Goal: Check status: Check status

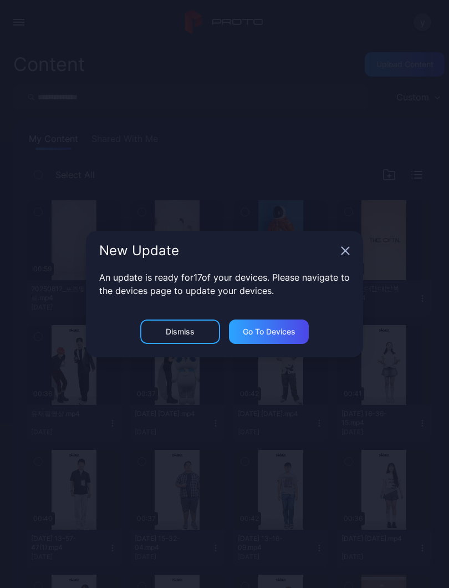
click at [347, 253] on icon "button" at bounding box center [345, 250] width 7 height 7
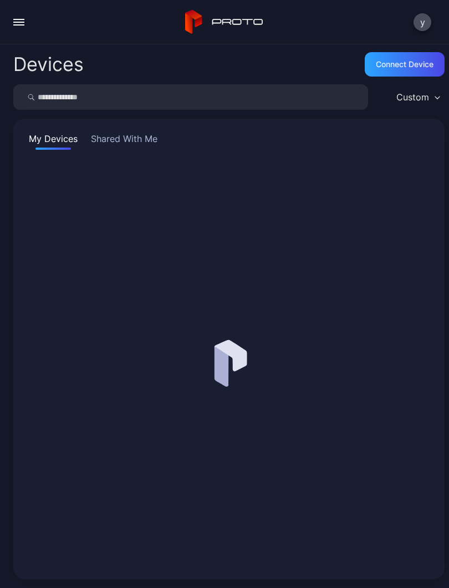
click at [16, 32] on button "button" at bounding box center [19, 22] width 22 height 22
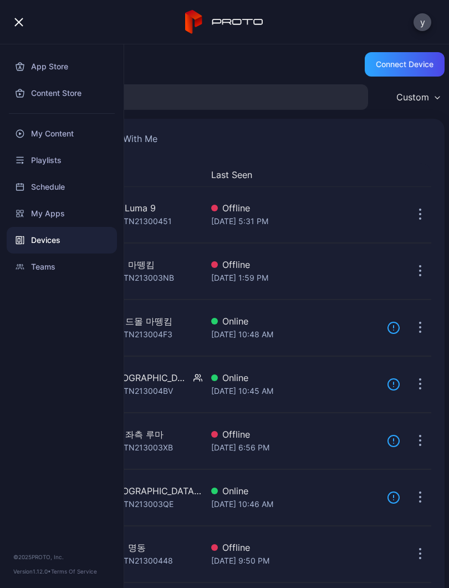
click at [28, 24] on button "button" at bounding box center [19, 22] width 22 height 22
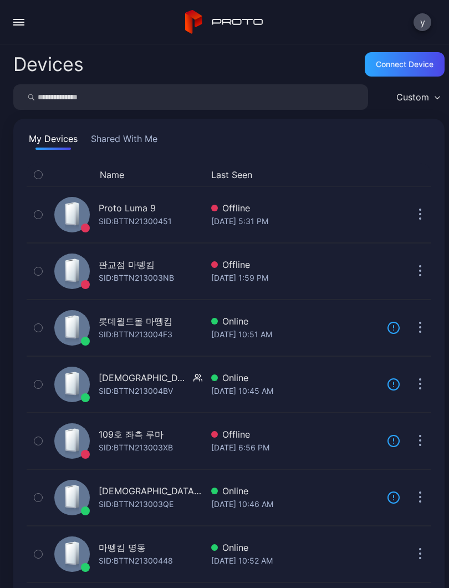
click at [270, 553] on div "Online" at bounding box center [294, 547] width 167 height 13
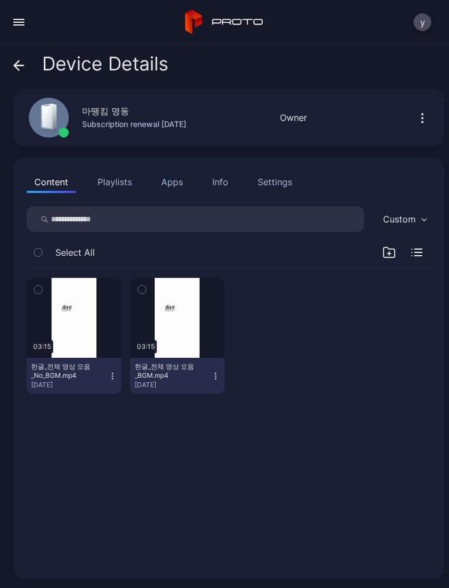
click at [79, 330] on button "button" at bounding box center [74, 318] width 95 height 80
click at [0, 0] on div "button" at bounding box center [0, 0] width 0 height 0
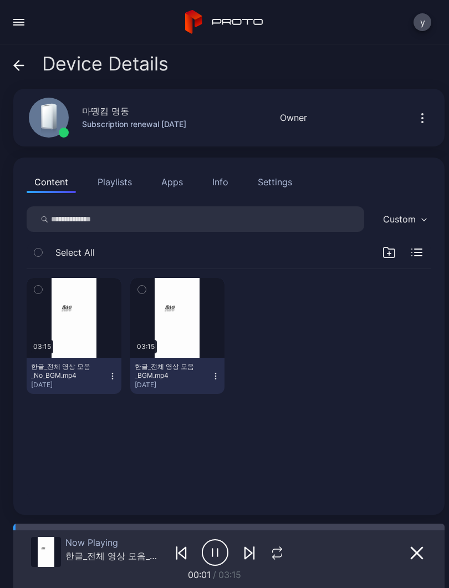
click at [285, 558] on button "button" at bounding box center [277, 553] width 21 height 16
click at [282, 555] on icon "button" at bounding box center [277, 552] width 18 height 13
